Goal: Find specific page/section: Find specific page/section

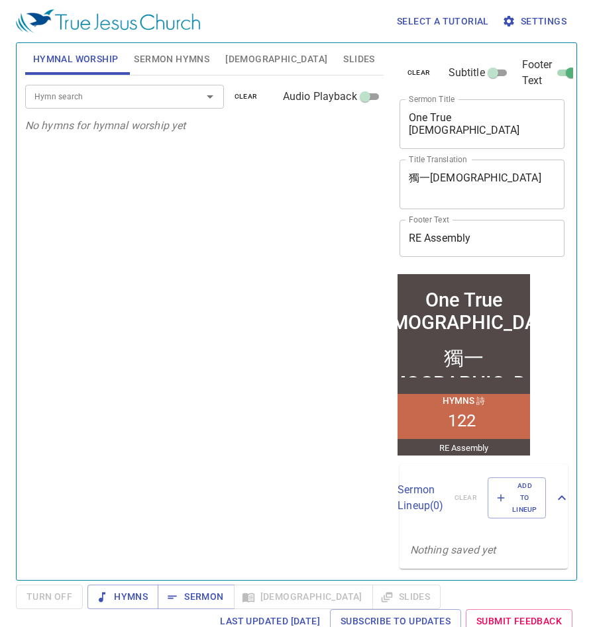
click at [550, 23] on span "Settings" at bounding box center [536, 21] width 62 height 17
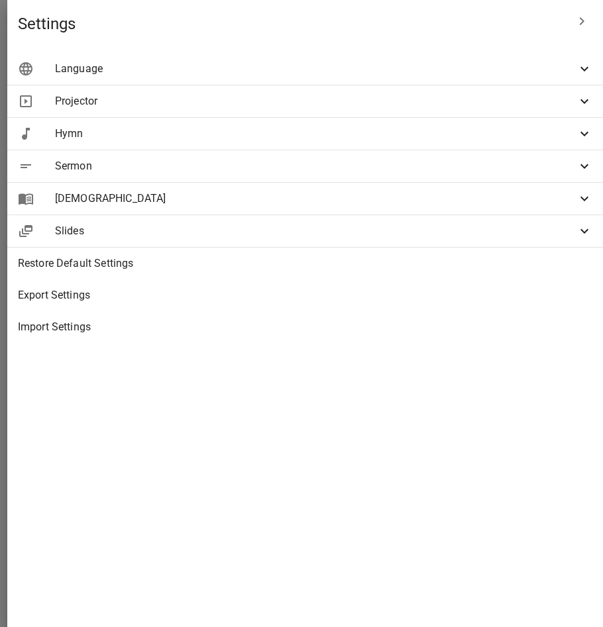
click at [360, 132] on span "Hymn" at bounding box center [315, 134] width 521 height 16
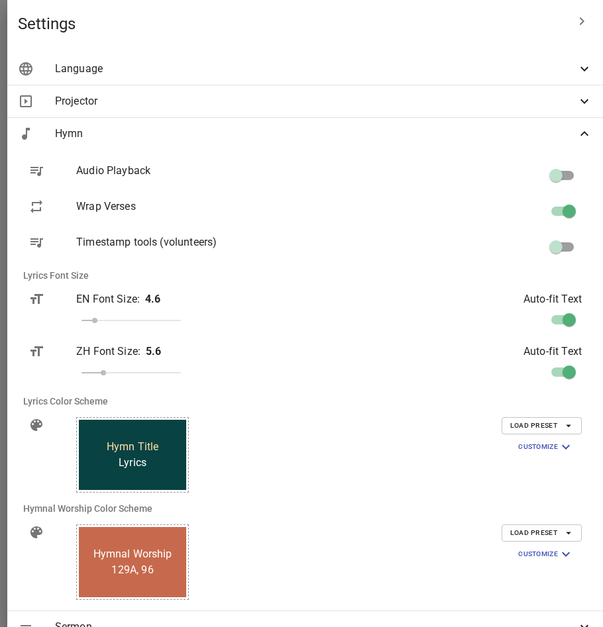
click at [360, 132] on span "Hymn" at bounding box center [315, 134] width 521 height 16
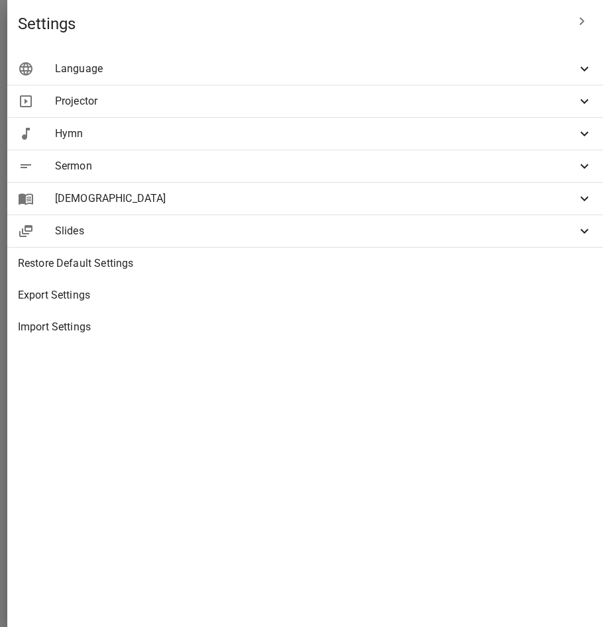
click at [359, 168] on span "Sermon" at bounding box center [315, 166] width 521 height 16
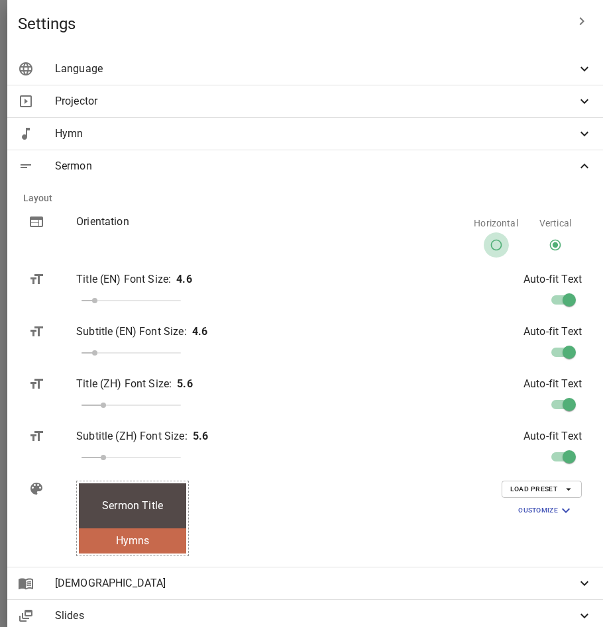
click at [487, 244] on input "Horizontal" at bounding box center [495, 247] width 25 height 25
radio input "true"
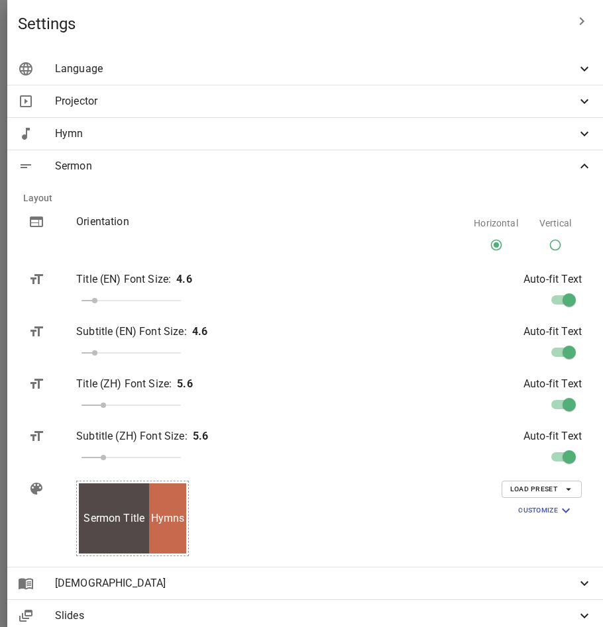
click at [549, 247] on input "Vertical" at bounding box center [554, 247] width 25 height 25
radio input "true"
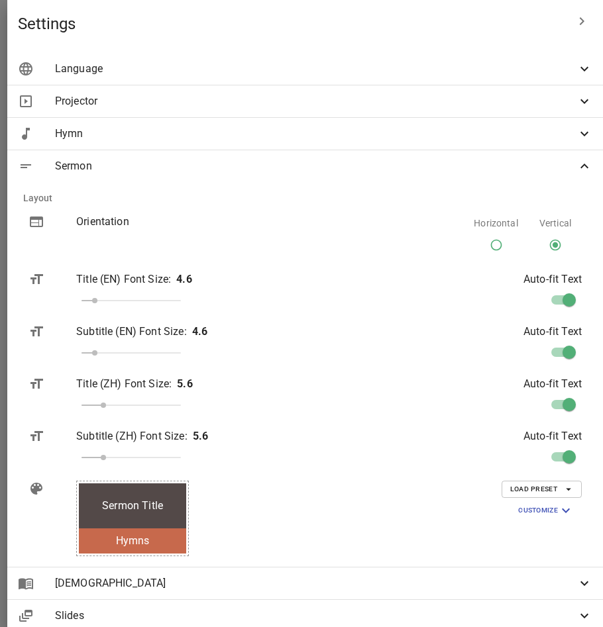
click at [378, 164] on span "Sermon" at bounding box center [315, 166] width 521 height 16
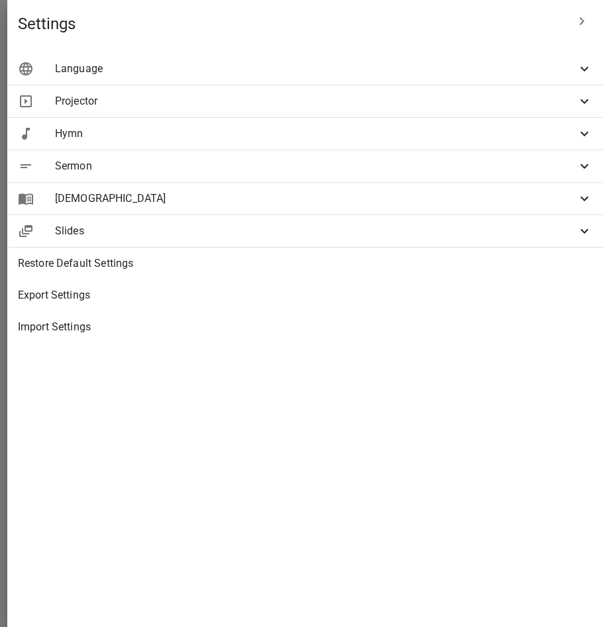
click at [358, 203] on span "[DEMOGRAPHIC_DATA]" at bounding box center [315, 199] width 521 height 16
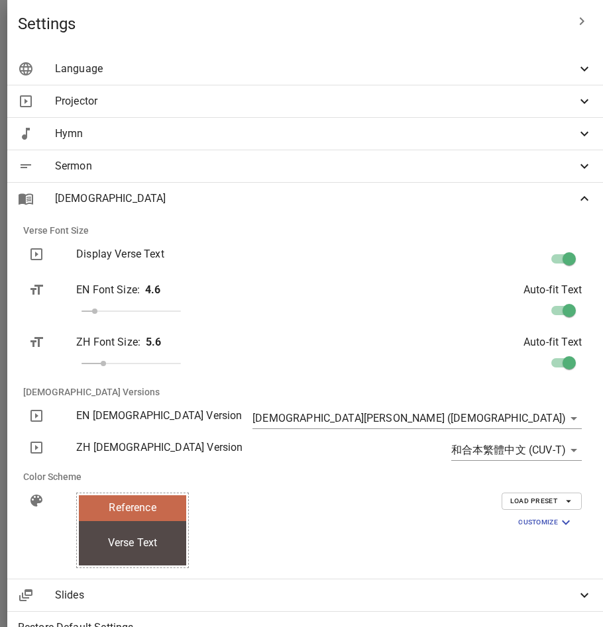
click at [358, 203] on span "[DEMOGRAPHIC_DATA]" at bounding box center [315, 199] width 521 height 16
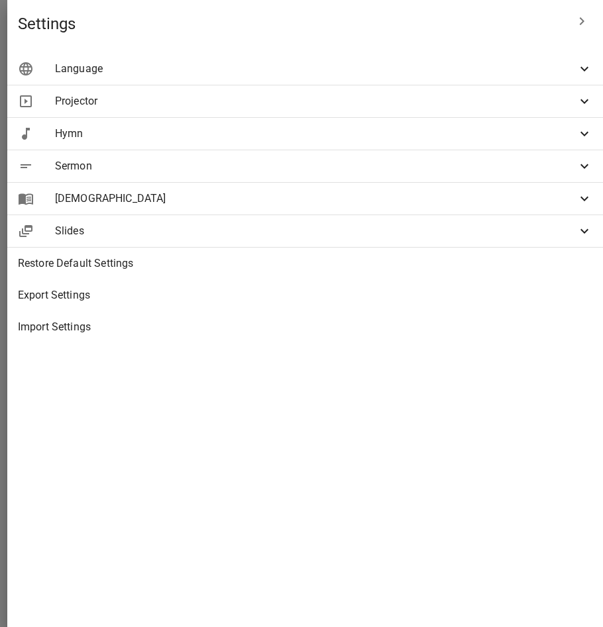
click at [114, 207] on div at bounding box center [301, 313] width 603 height 627
